Goal: Navigation & Orientation: Find specific page/section

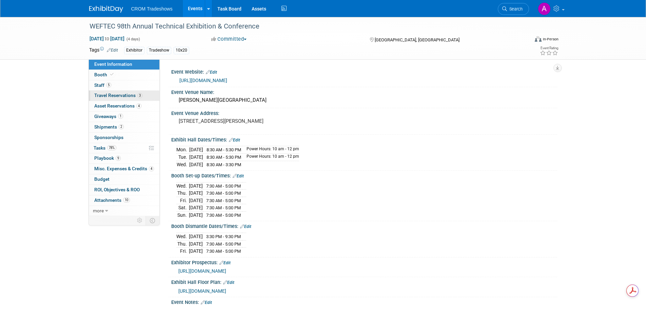
click at [112, 95] on span "Travel Reservations 3" at bounding box center [118, 95] width 48 height 5
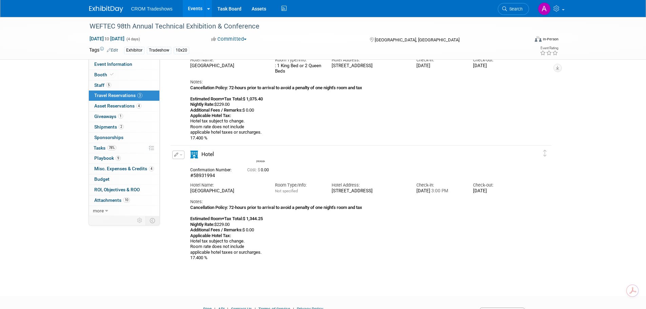
scroll to position [255, 0]
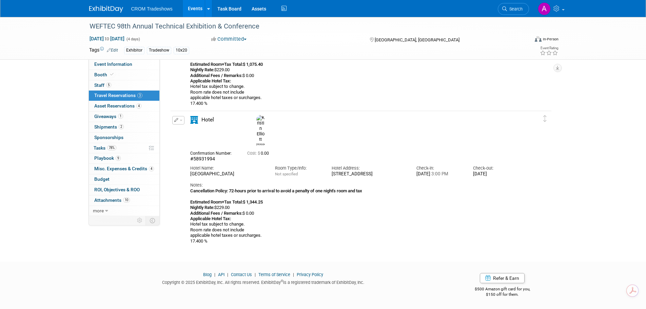
click at [194, 8] on link "Events" at bounding box center [195, 8] width 25 height 17
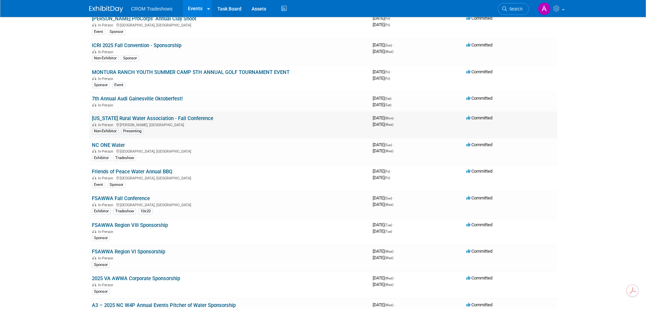
scroll to position [170, 0]
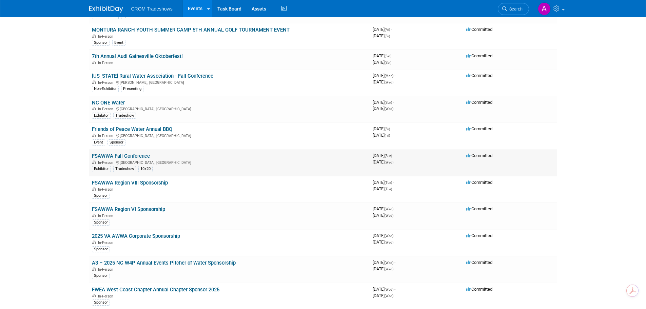
click at [115, 154] on link "FSAWWA Fall Conference" at bounding box center [121, 156] width 58 height 6
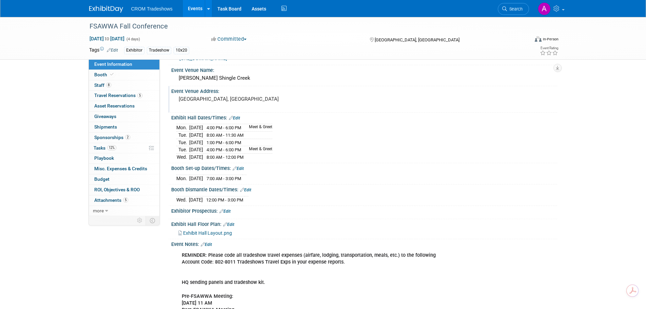
scroll to position [34, 0]
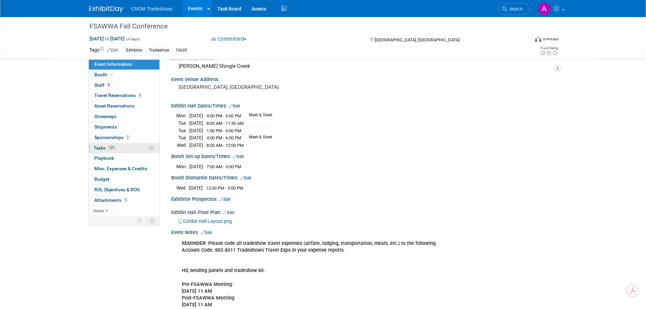
click at [100, 149] on span "Tasks 12%" at bounding box center [105, 147] width 23 height 5
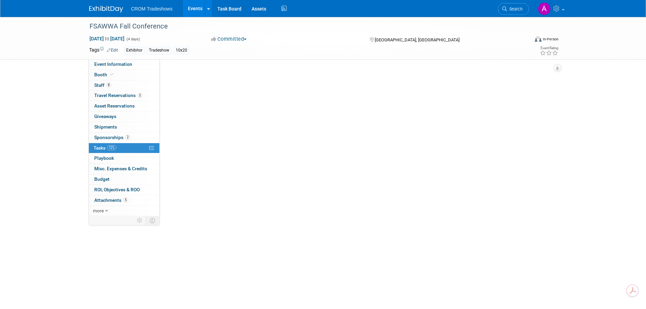
scroll to position [0, 0]
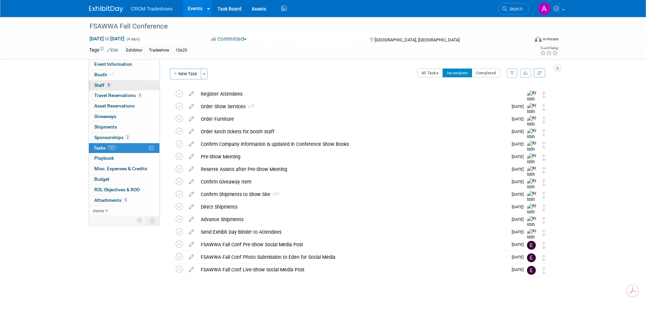
click at [101, 85] on span "Staff 8" at bounding box center [102, 84] width 17 height 5
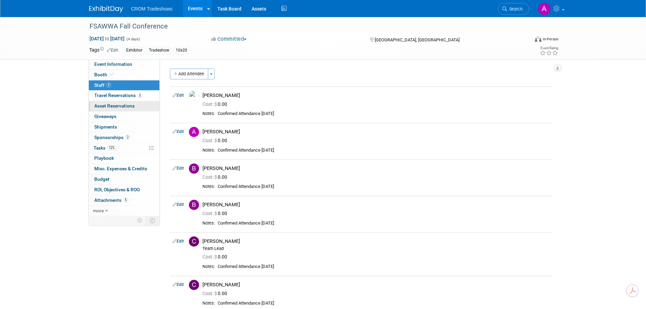
click at [107, 106] on span "Asset Reservations 0" at bounding box center [114, 105] width 40 height 5
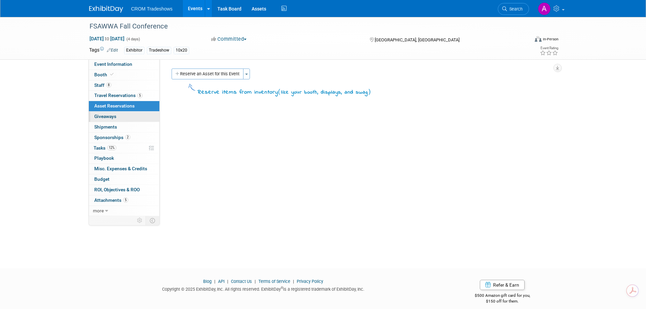
click at [107, 116] on span "Giveaways 0" at bounding box center [105, 116] width 22 height 5
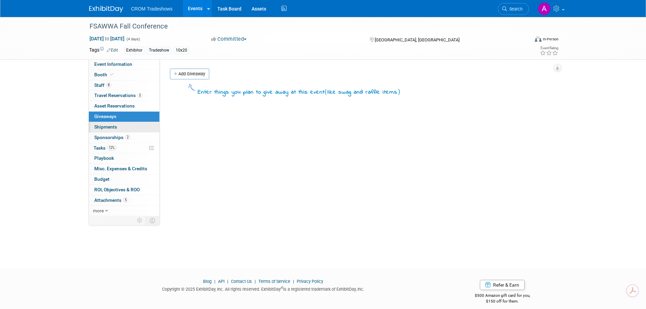
click at [110, 130] on link "0 Shipments 0" at bounding box center [124, 127] width 71 height 10
click at [193, 9] on link "Events" at bounding box center [195, 8] width 25 height 17
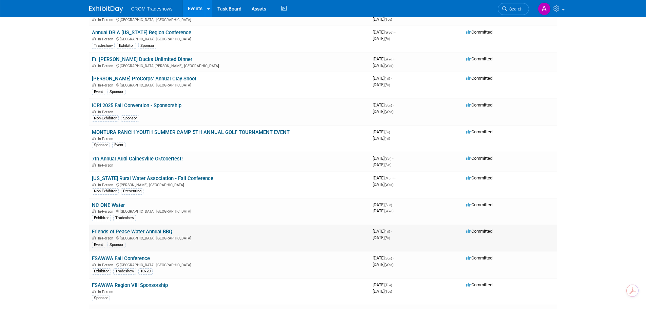
scroll to position [68, 0]
click at [105, 203] on link "NC ONE Water" at bounding box center [108, 204] width 33 height 6
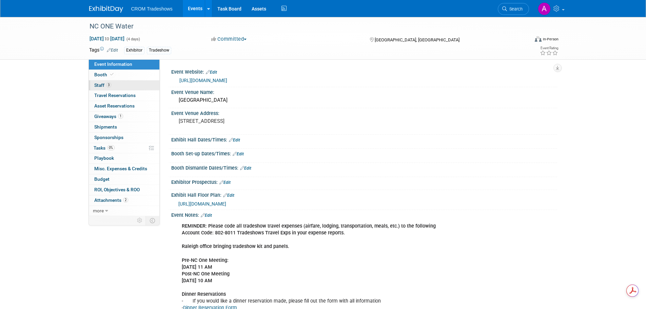
click at [102, 83] on span "Staff 3" at bounding box center [102, 84] width 17 height 5
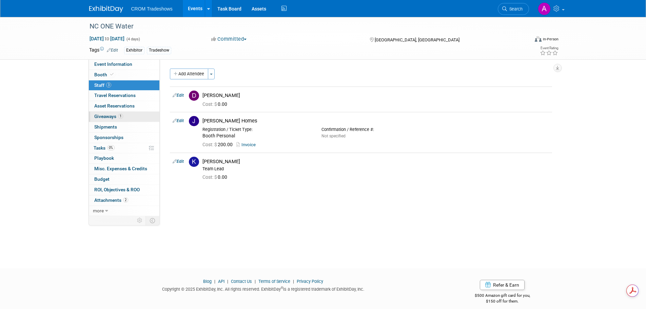
click at [107, 118] on span "Giveaways 1" at bounding box center [108, 116] width 29 height 5
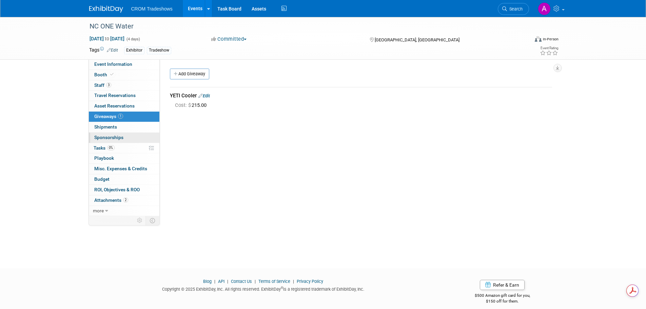
click at [109, 138] on span "Sponsorships 0" at bounding box center [108, 137] width 29 height 5
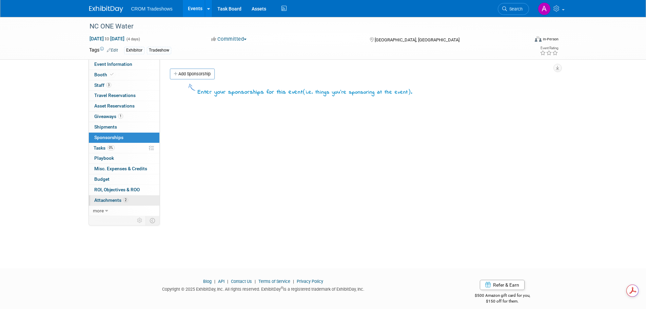
click at [103, 199] on span "Attachments 2" at bounding box center [111, 199] width 34 height 5
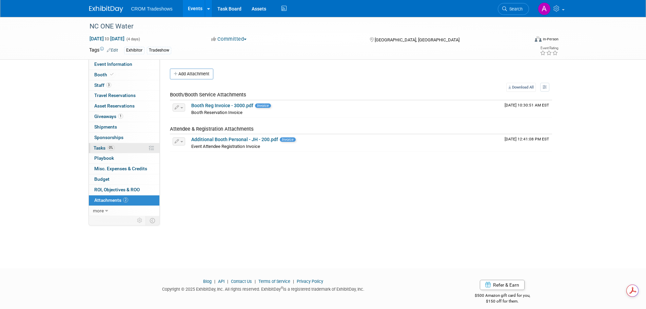
click at [95, 147] on span "Tasks 0%" at bounding box center [104, 147] width 21 height 5
